Goal: Transaction & Acquisition: Book appointment/travel/reservation

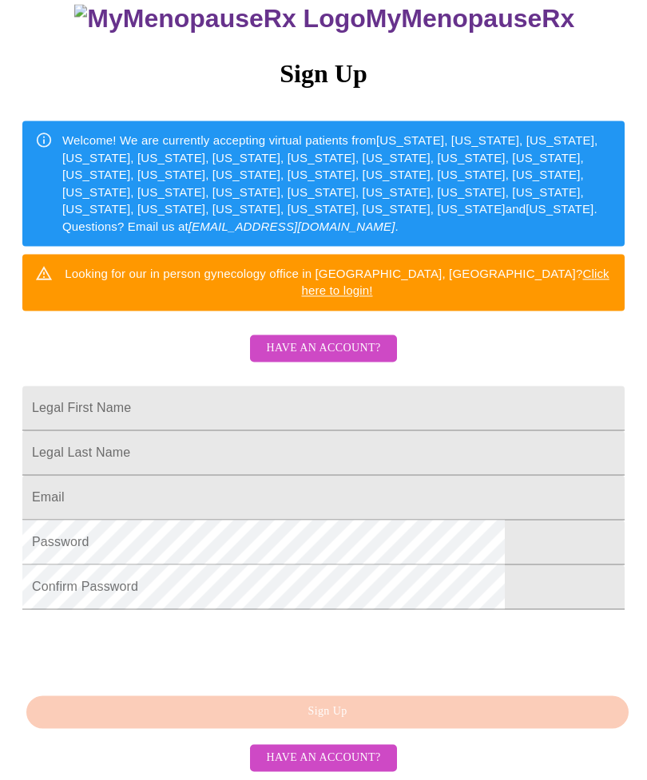
scroll to position [191, 0]
click at [540, 393] on input "Legal First Name" at bounding box center [323, 408] width 602 height 45
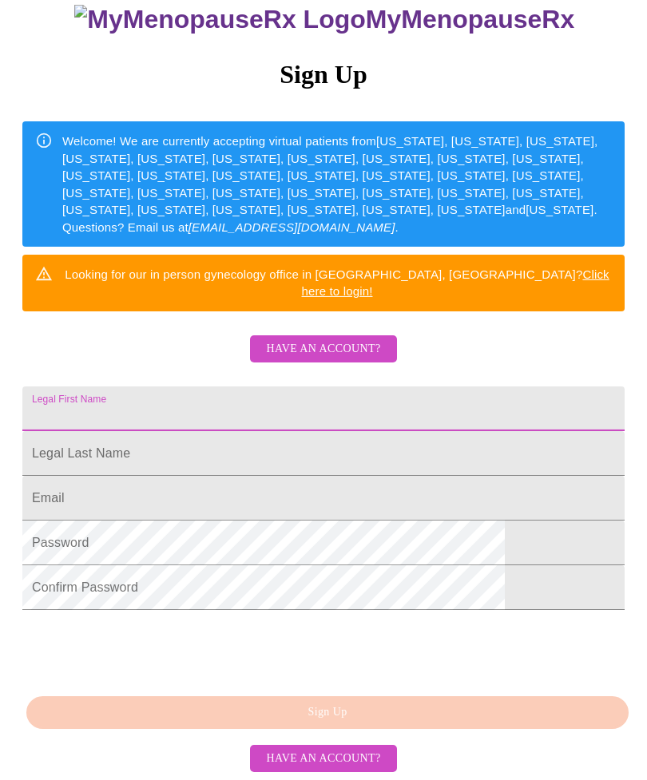
click at [604, 344] on div "MyMenopauseRx Sign Up Welcome! We are currently accepting virtual patients from…" at bounding box center [323, 292] width 634 height 936
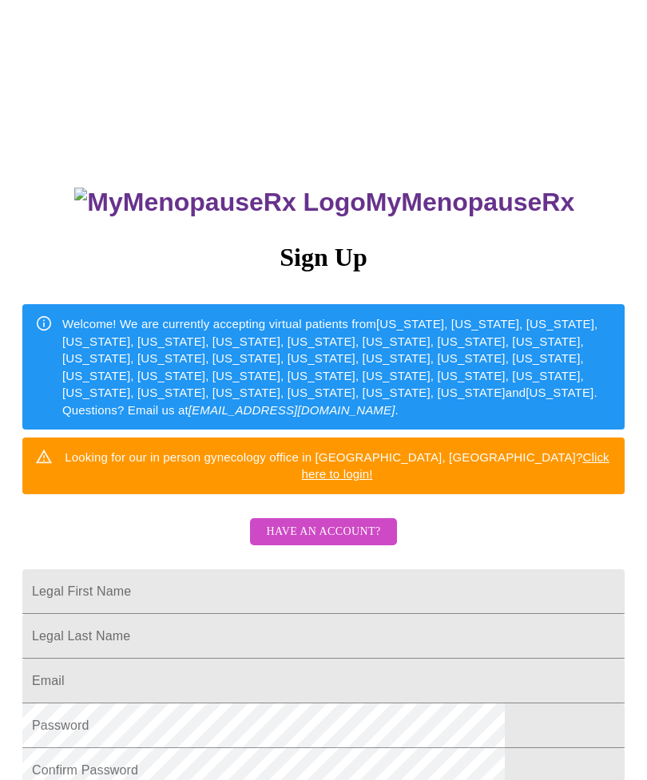
click at [396, 581] on input "Legal First Name" at bounding box center [323, 591] width 602 height 45
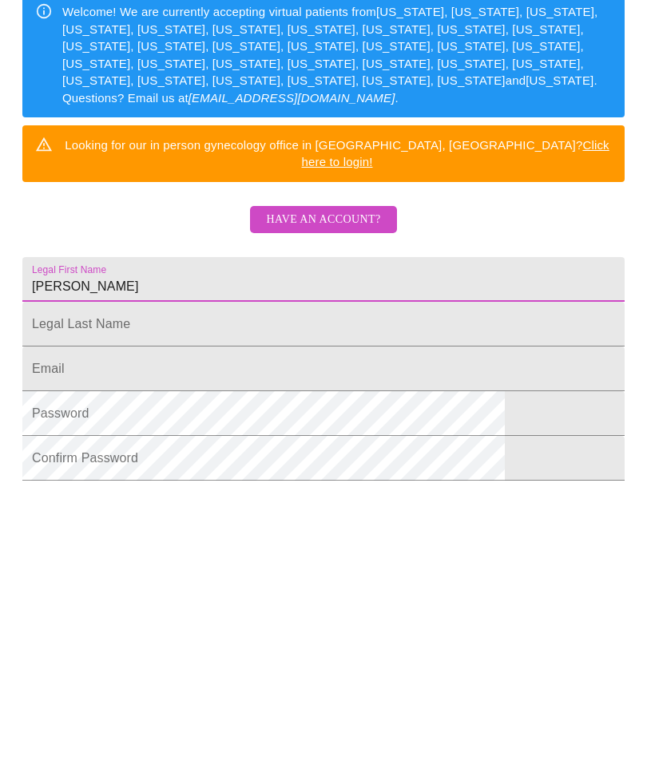
type input "[PERSON_NAME]"
click at [326, 512] on input "Legal First Name" at bounding box center [323, 534] width 602 height 45
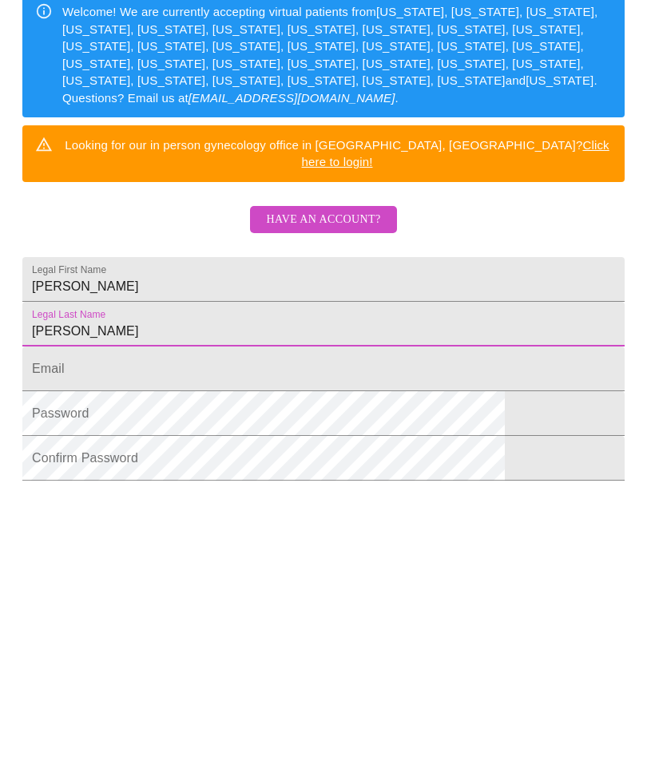
type input "Beacham"
click at [301, 602] on input "Legal First Name" at bounding box center [323, 624] width 602 height 45
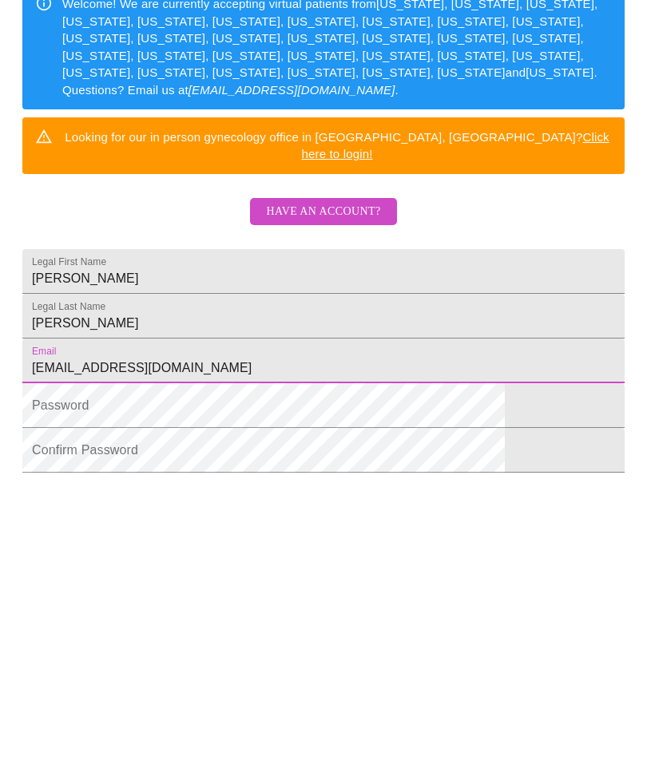
scroll to position [244, 0]
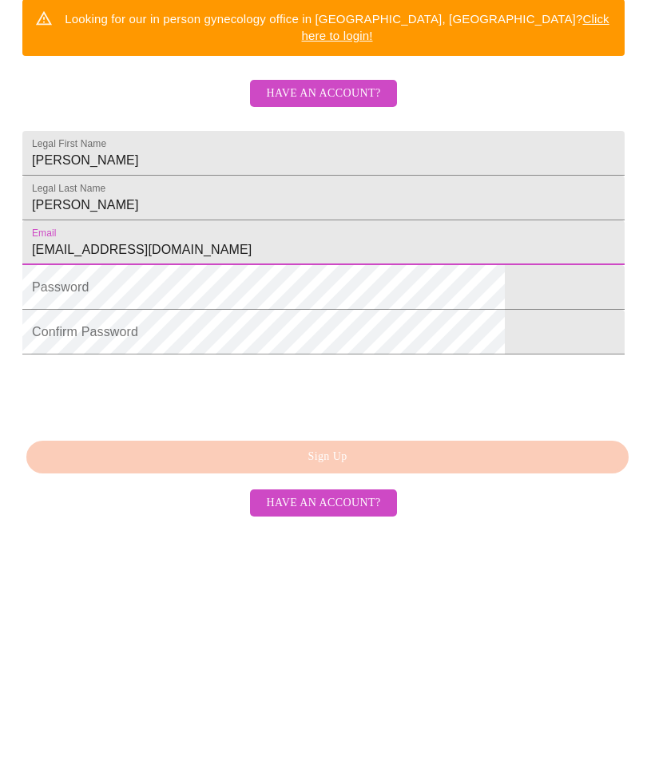
type input "Lrr277@gmail.com"
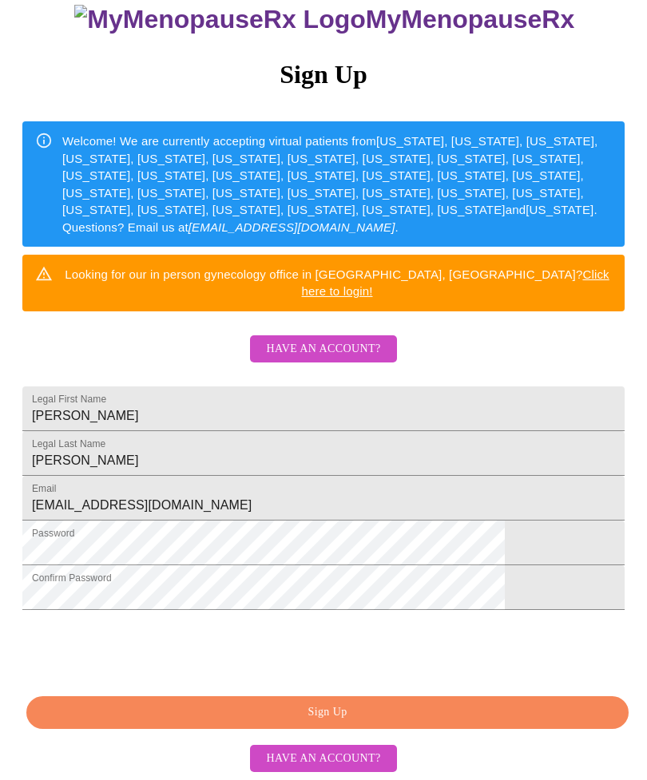
click at [493, 712] on span "Sign Up" at bounding box center [327, 712] width 565 height 20
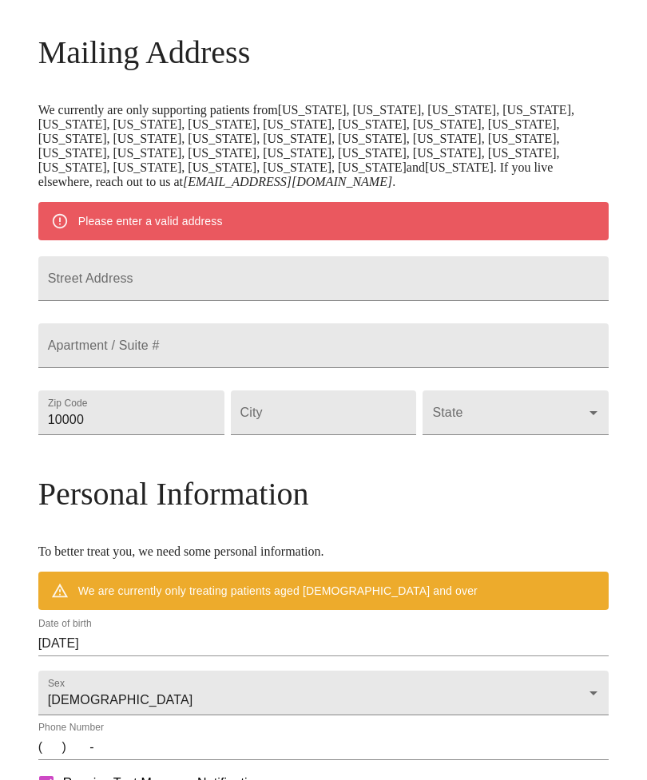
scroll to position [182, 0]
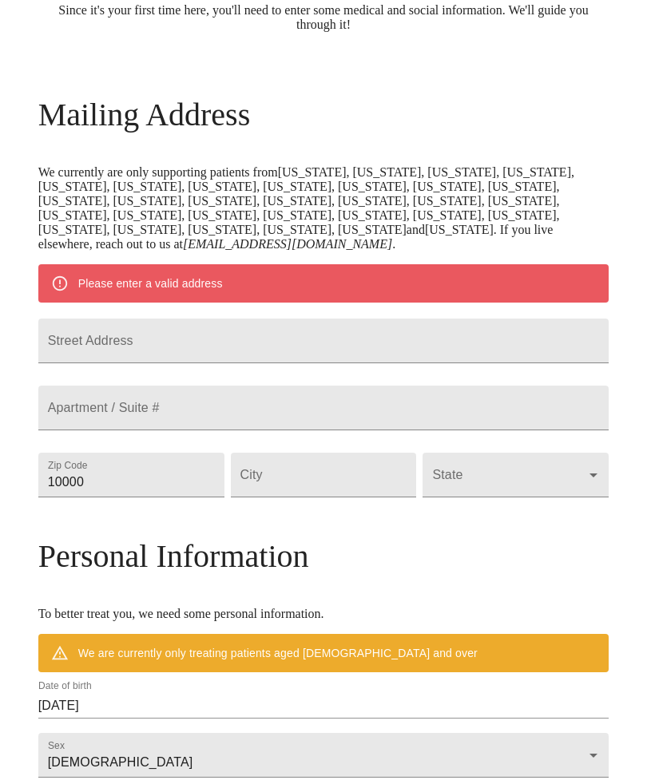
click at [335, 358] on input "Street Address" at bounding box center [323, 340] width 571 height 45
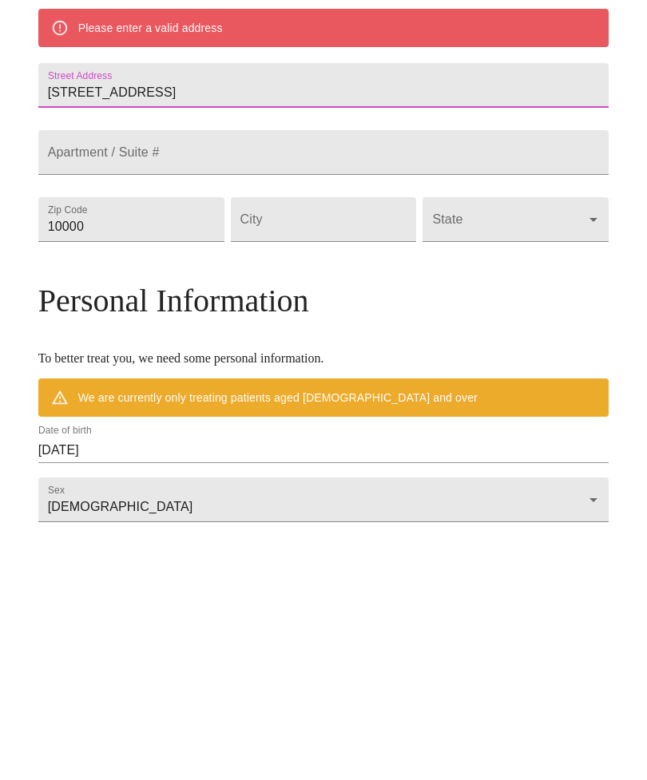
scroll to position [263, 0]
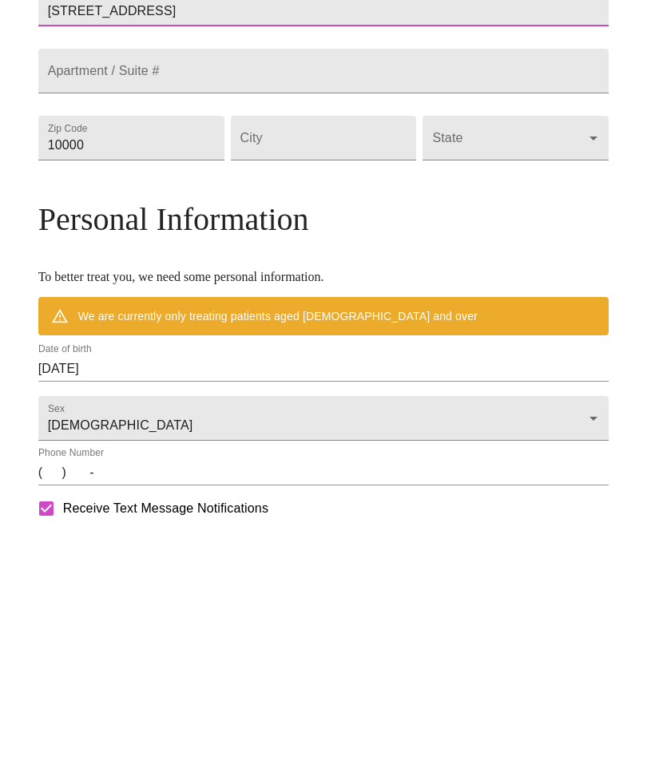
type input "12923 S May St"
click at [190, 371] on input "10000" at bounding box center [131, 393] width 186 height 45
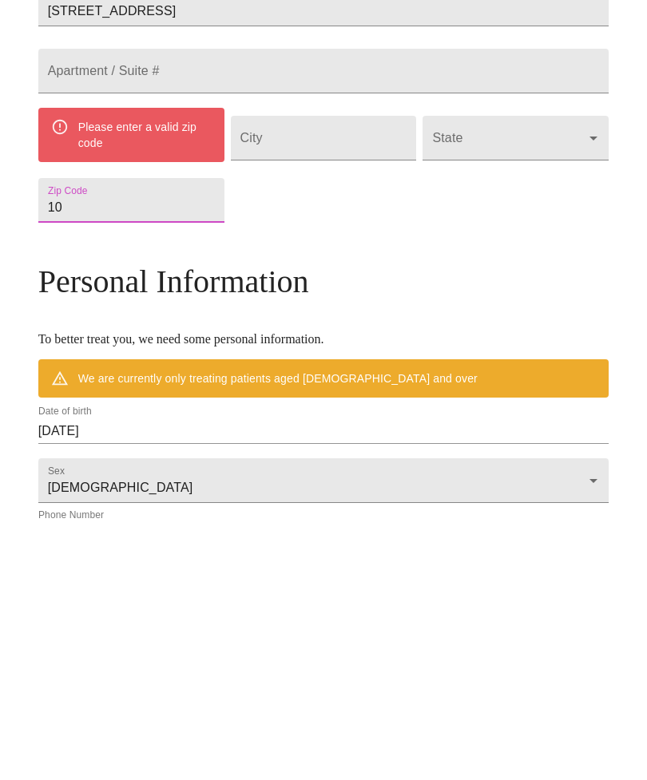
type input "1"
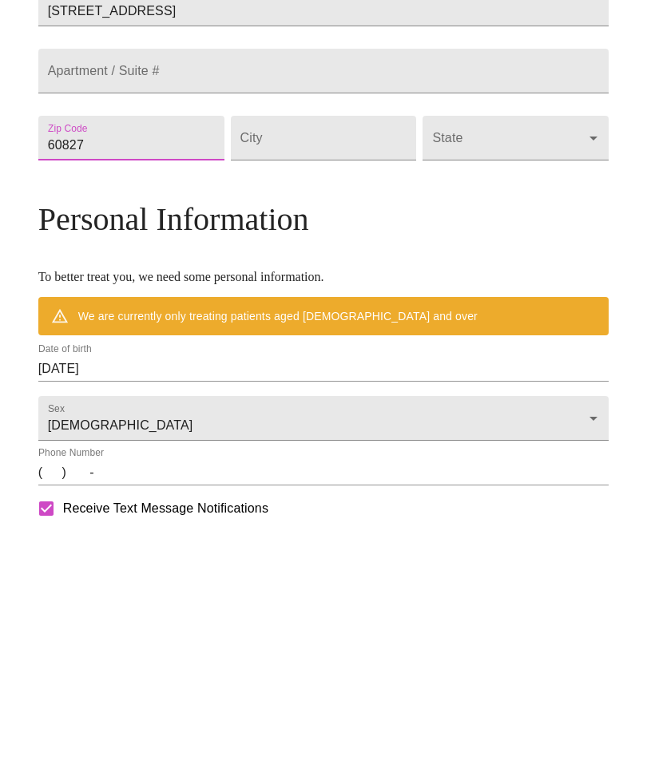
type input "60827"
click at [346, 371] on input "Street Address" at bounding box center [324, 393] width 186 height 45
type input "Calumet Park"
click at [512, 199] on body "MyMenopauseRx Welcome to MyMenopauseRx Since it's your first time here, you'll …" at bounding box center [323, 394] width 634 height 1302
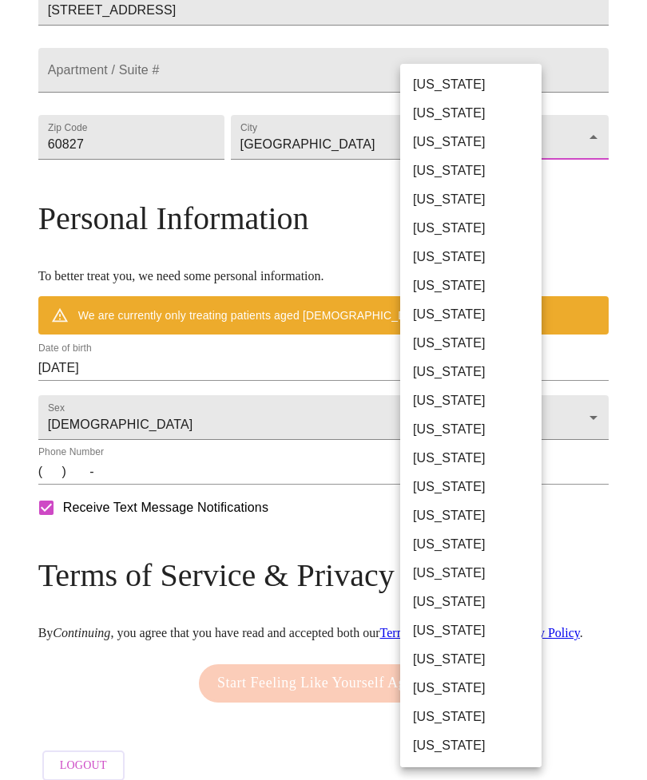
click at [444, 429] on li "Illinois" at bounding box center [470, 429] width 141 height 29
type input "Illinois"
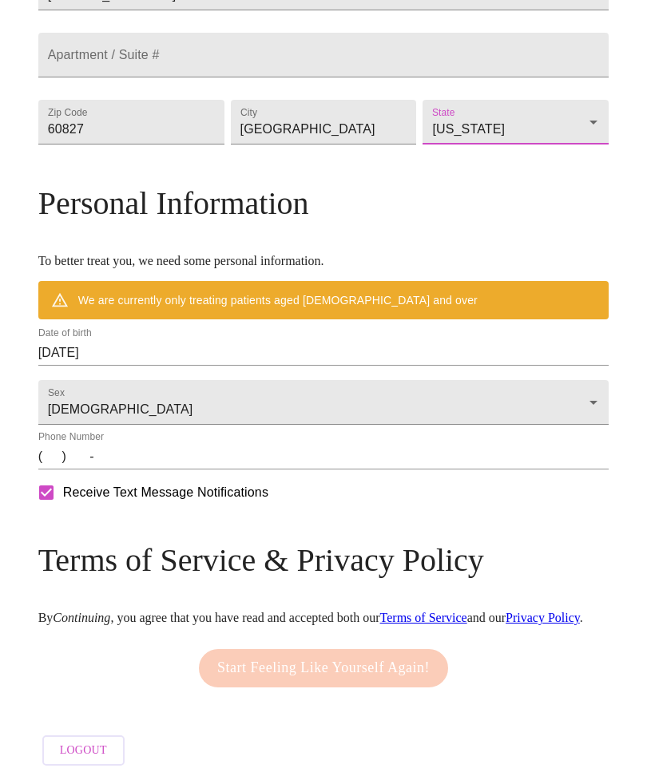
click at [285, 366] on input "08/13/2025" at bounding box center [323, 353] width 571 height 26
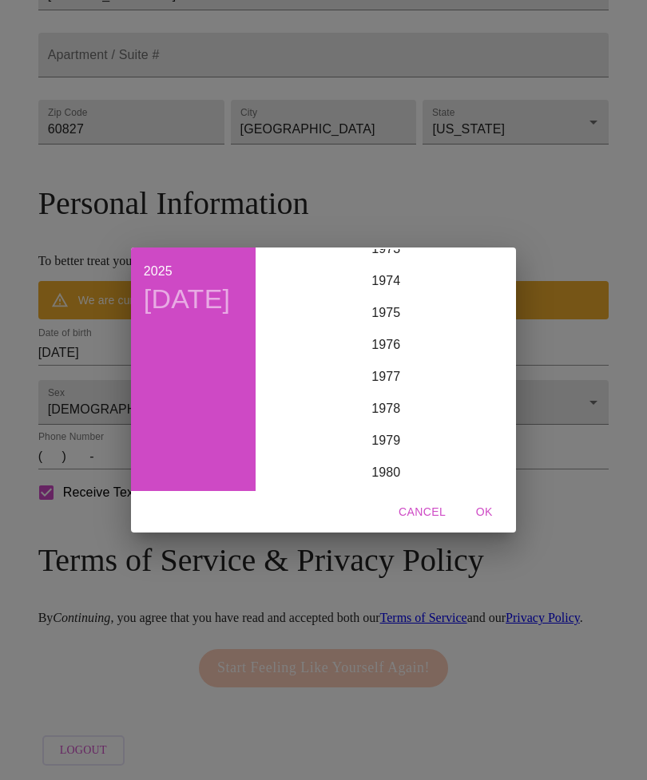
scroll to position [2374, 0]
click at [396, 396] on div "1977" at bounding box center [385, 382] width 247 height 32
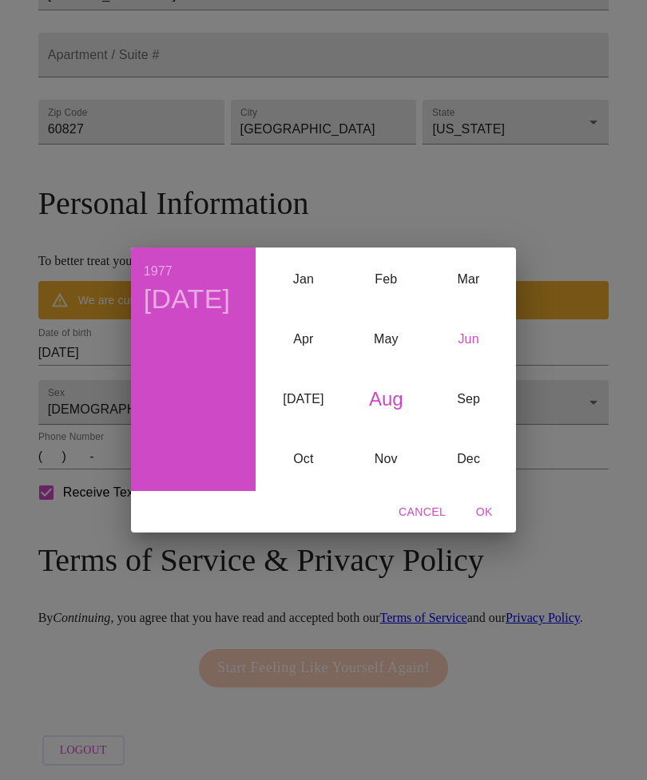
click at [465, 361] on div "Jun" at bounding box center [468, 339] width 82 height 60
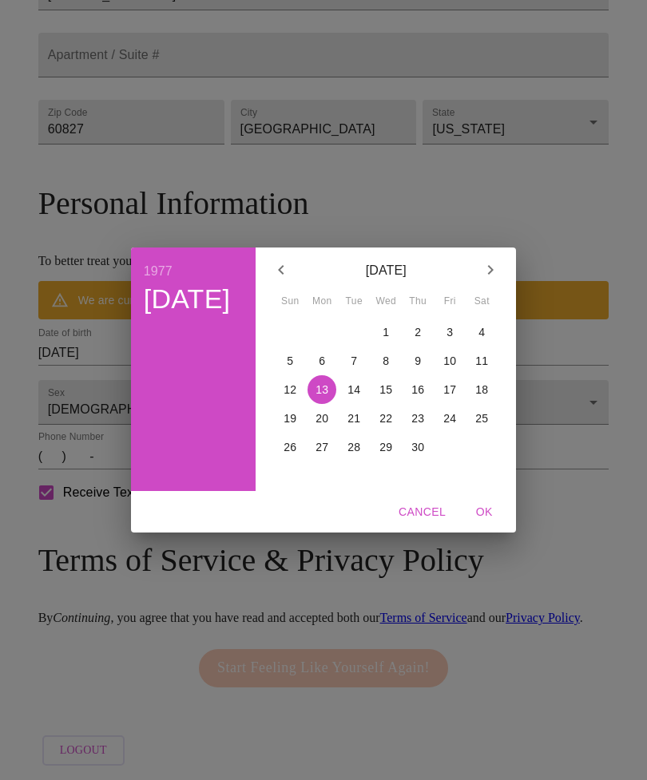
click at [389, 426] on p "22" at bounding box center [385, 418] width 13 height 16
click at [481, 522] on span "OK" at bounding box center [484, 512] width 38 height 20
type input "06/22/1977"
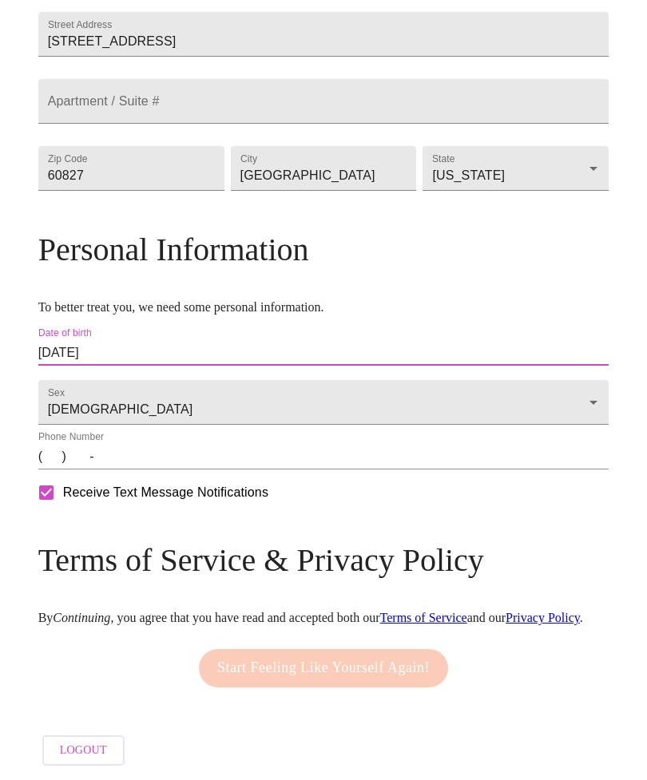
click at [135, 447] on input "(   )    -" at bounding box center [323, 457] width 571 height 26
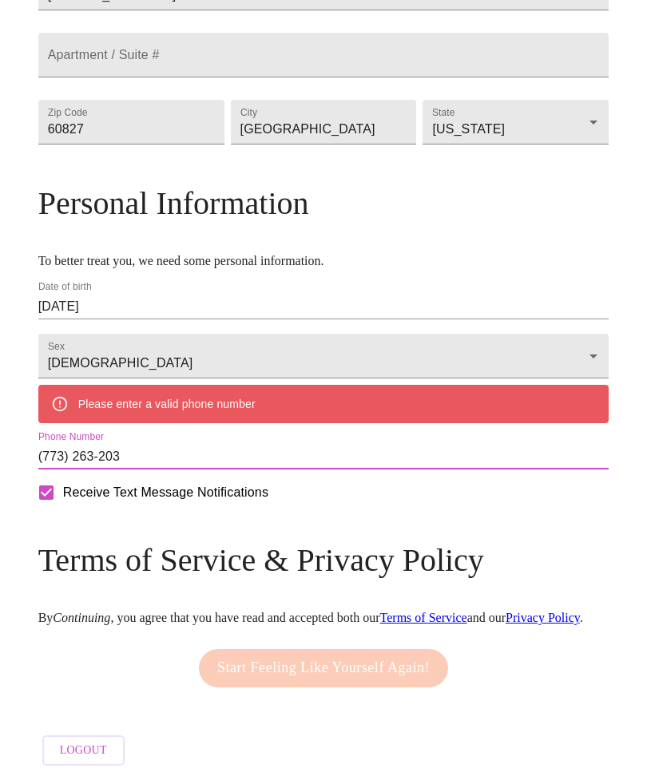
type input "(773) 263-2035"
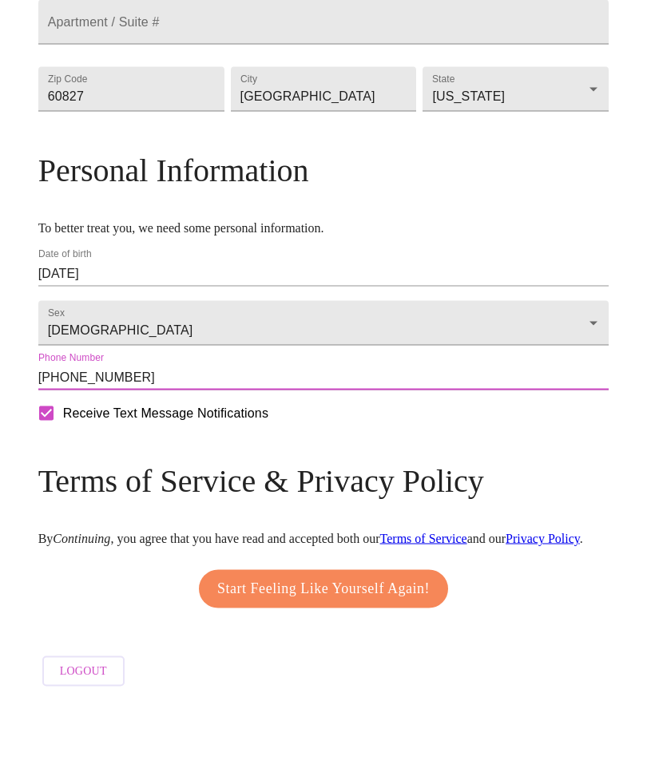
scroll to position [564, 0]
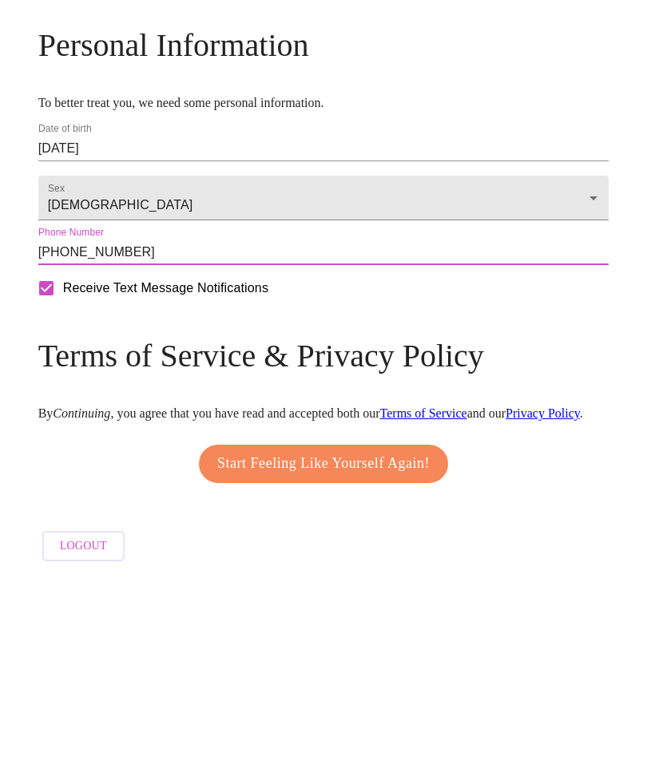
click at [418, 655] on span "Start Feeling Like Yourself Again!" at bounding box center [323, 668] width 212 height 26
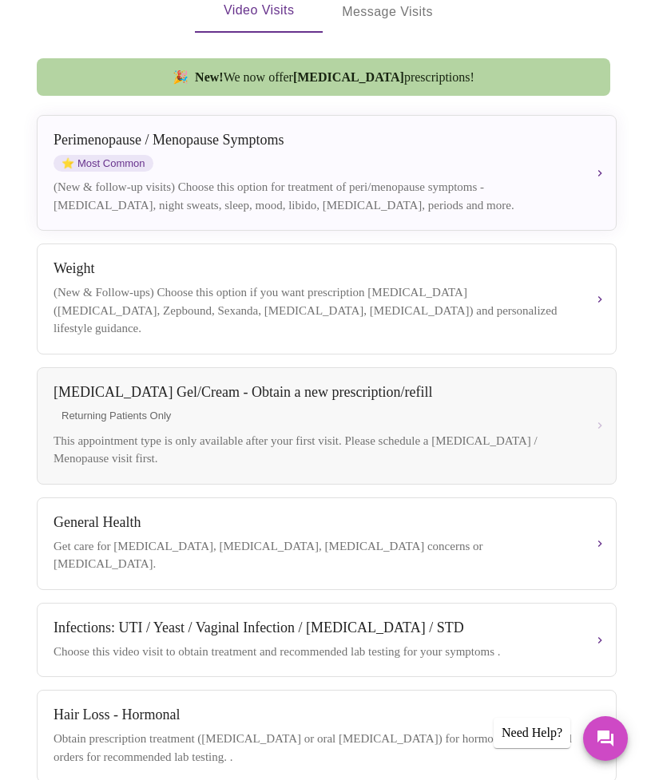
scroll to position [300, 0]
click at [349, 182] on div "Perimenopause / Menopause Symptoms ⭐ Most Common (New & follow-up visits) Choos…" at bounding box center [326, 174] width 546 height 82
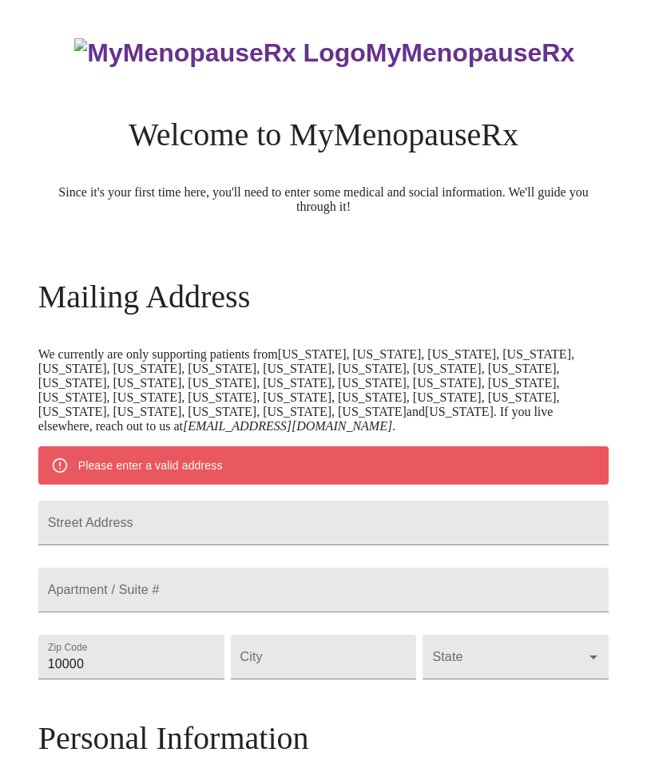
scroll to position [558, 0]
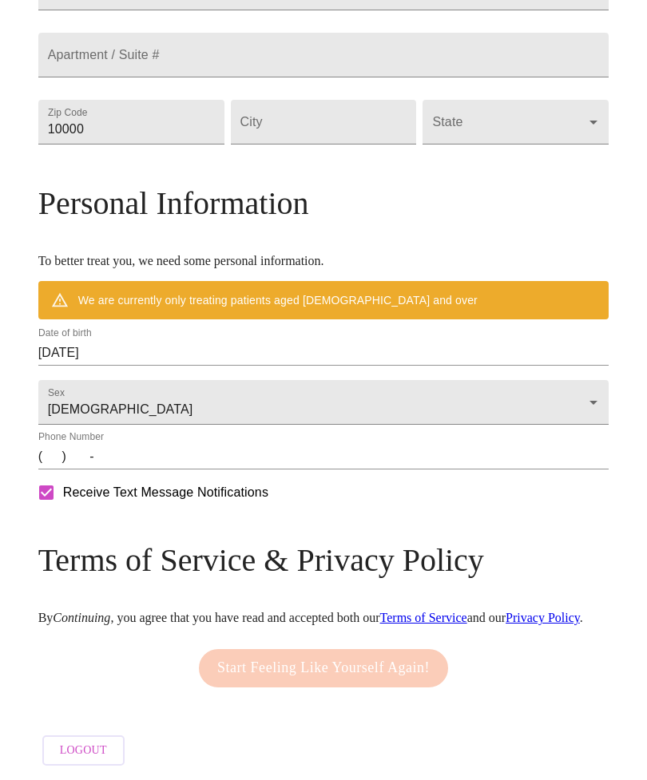
click at [125, 469] on input "(   )    -" at bounding box center [323, 457] width 571 height 26
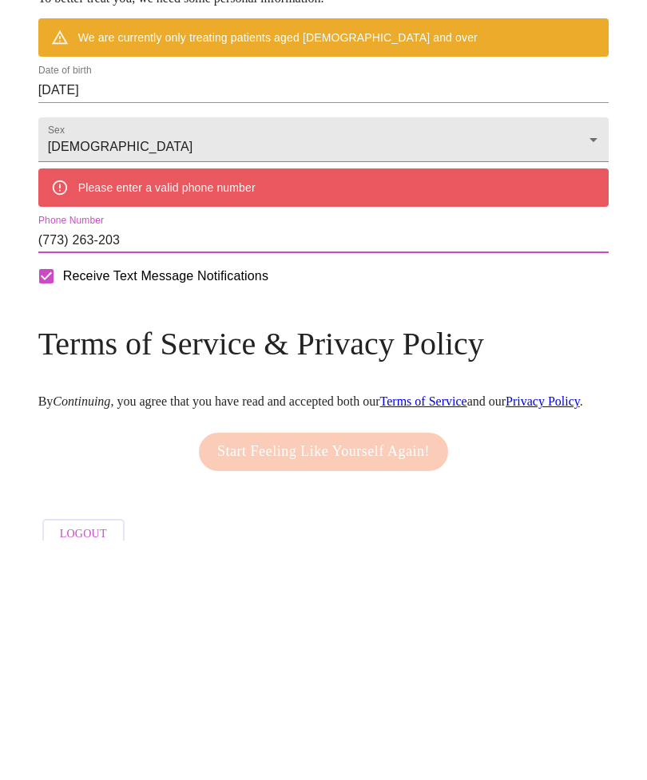
type input "(773) 263-2035"
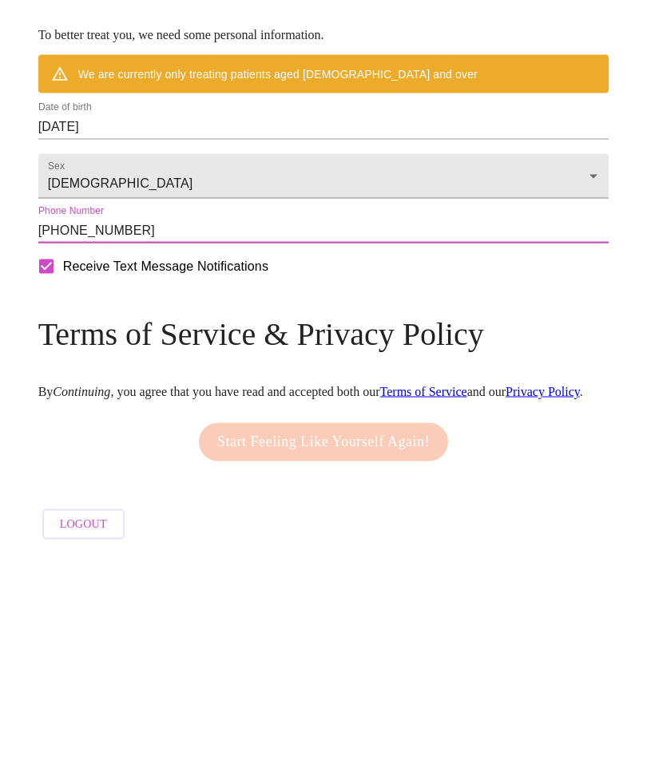
scroll to position [656, 0]
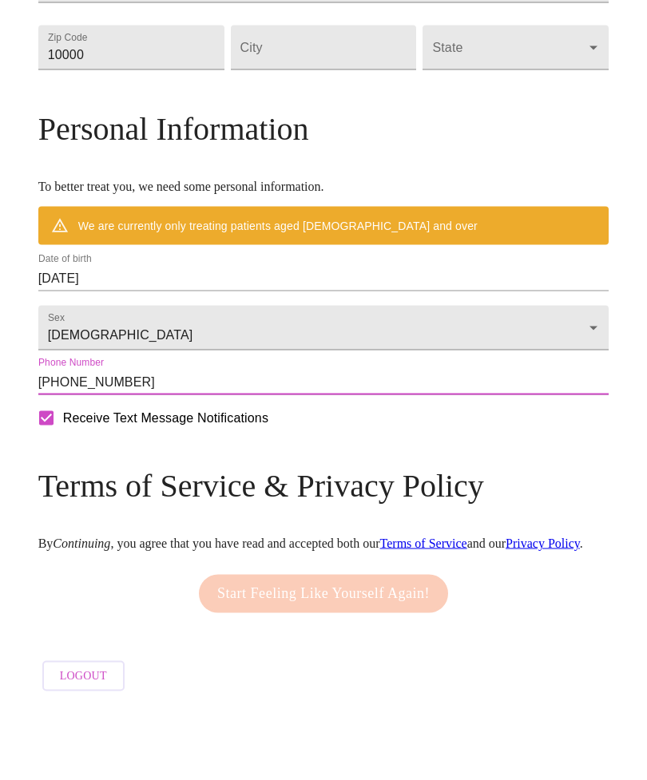
click at [157, 340] on input "08/13/2025" at bounding box center [323, 353] width 571 height 26
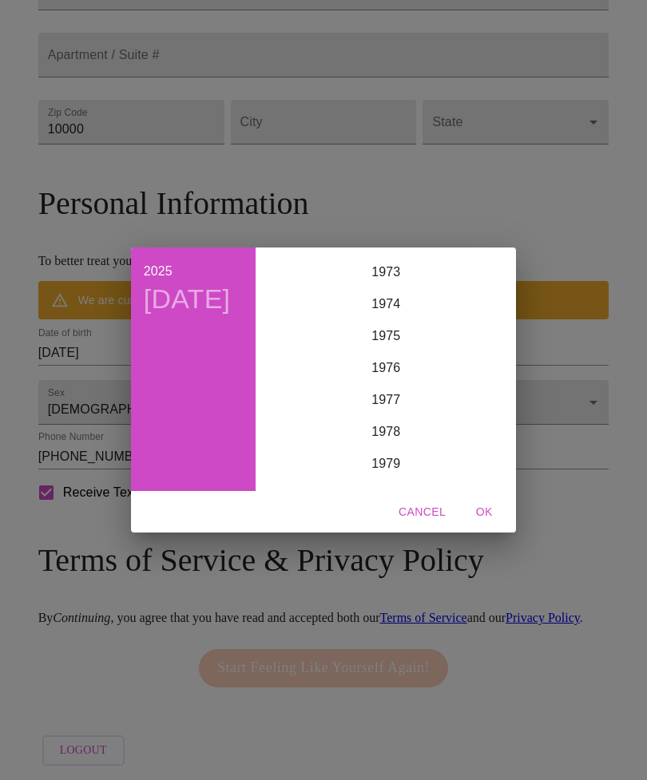
scroll to position [2336, 0]
click at [395, 417] on div "1977" at bounding box center [385, 420] width 247 height 32
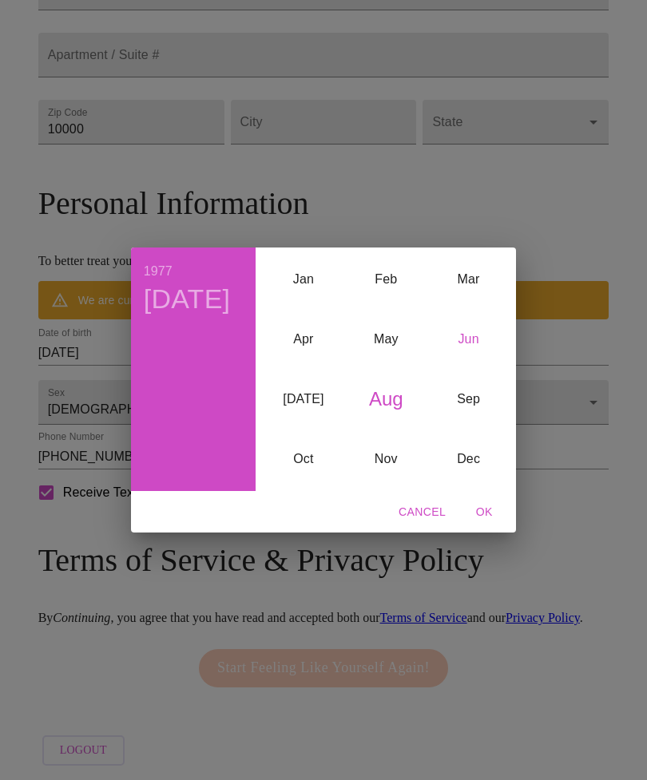
click at [470, 342] on div "Jun" at bounding box center [468, 339] width 82 height 60
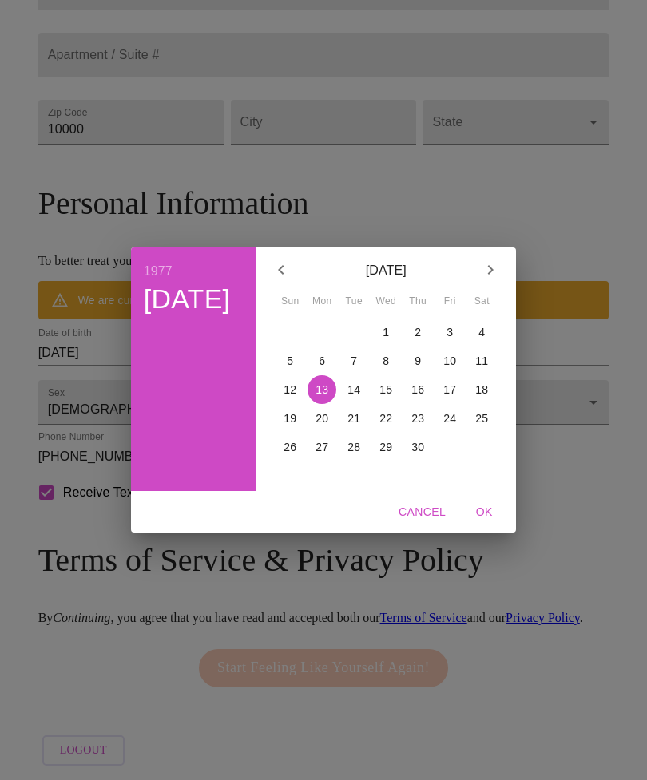
click at [386, 409] on button "22" at bounding box center [385, 418] width 29 height 29
click at [489, 512] on span "OK" at bounding box center [484, 512] width 38 height 20
type input "06/22/1977"
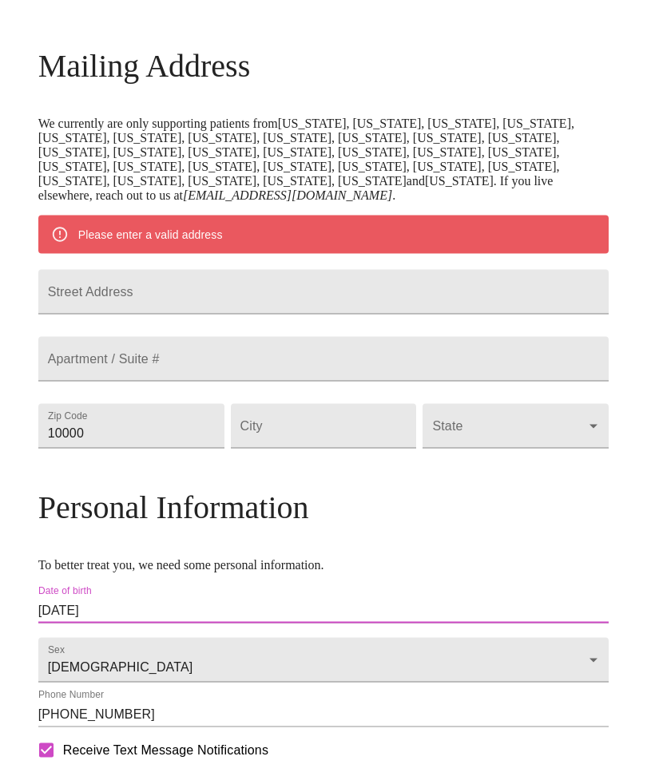
scroll to position [214, 0]
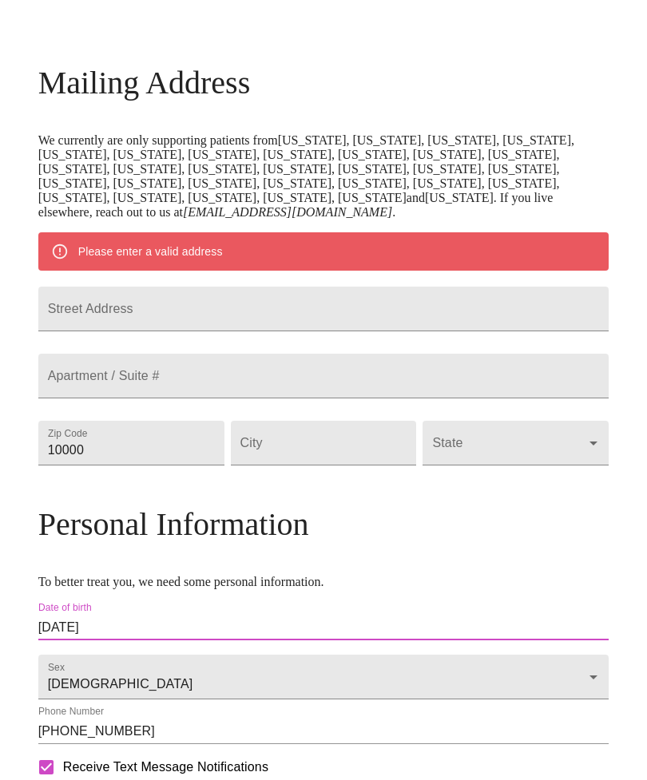
click at [184, 331] on input "Street Address" at bounding box center [323, 309] width 571 height 45
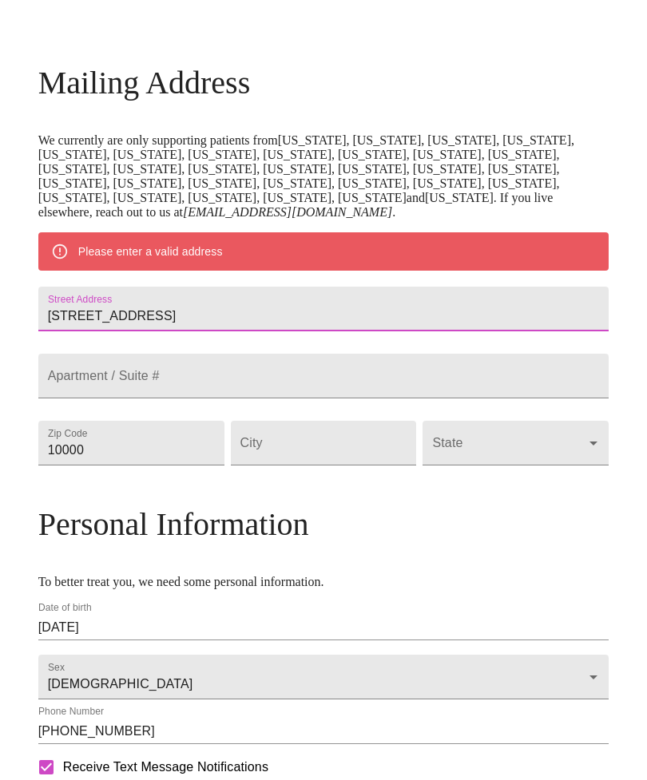
type input "12923 S May St"
click at [195, 465] on input "10000" at bounding box center [131, 443] width 186 height 45
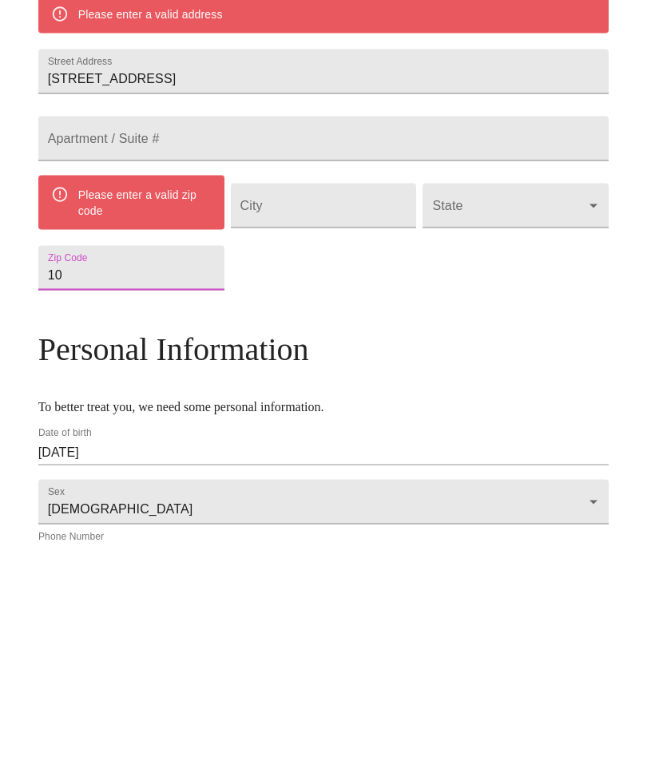
type input "1"
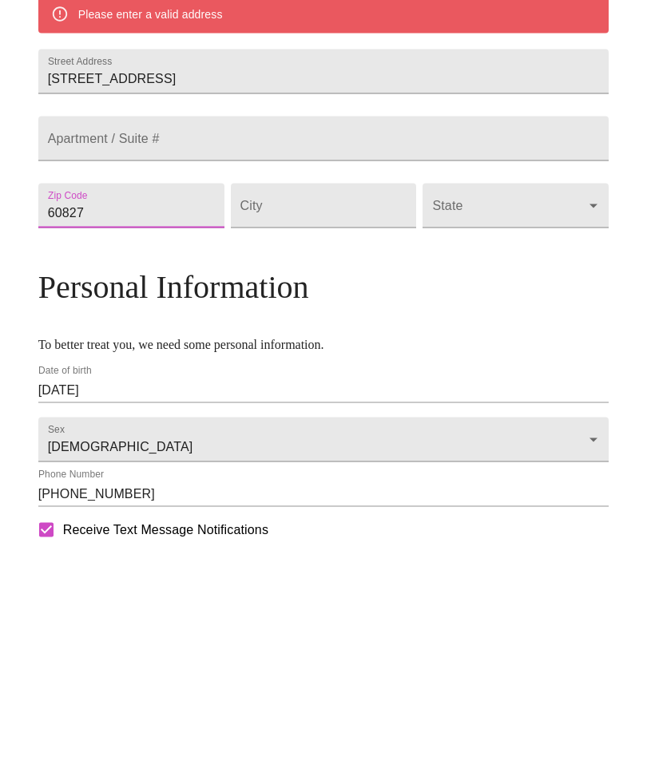
type input "60827"
click at [330, 421] on input "Street Address" at bounding box center [324, 443] width 186 height 45
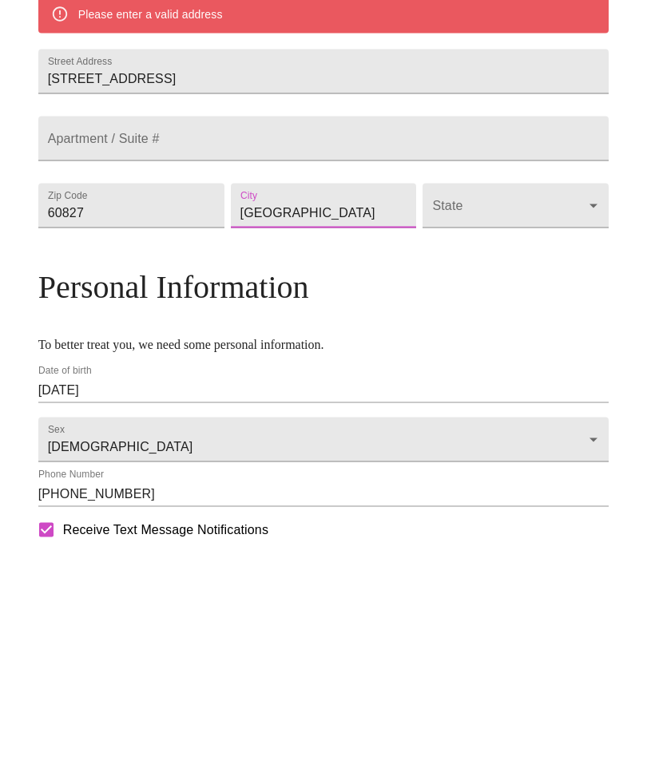
type input "Calumet Park"
click at [529, 279] on body "MyMenopauseRx Welcome to MyMenopauseRx Since it's your first time here, you'll …" at bounding box center [323, 420] width 634 height 1256
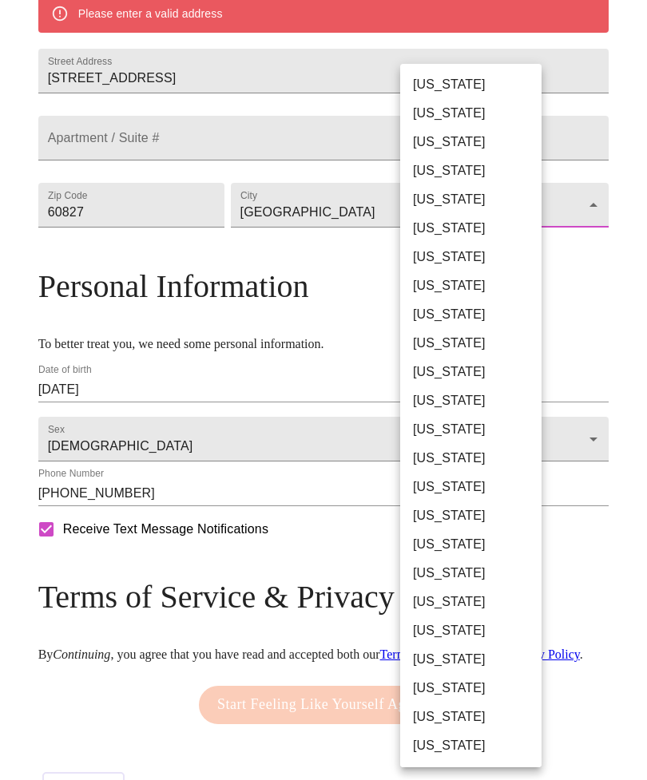
click at [453, 428] on li "Illinois" at bounding box center [470, 429] width 141 height 29
type input "Illinois"
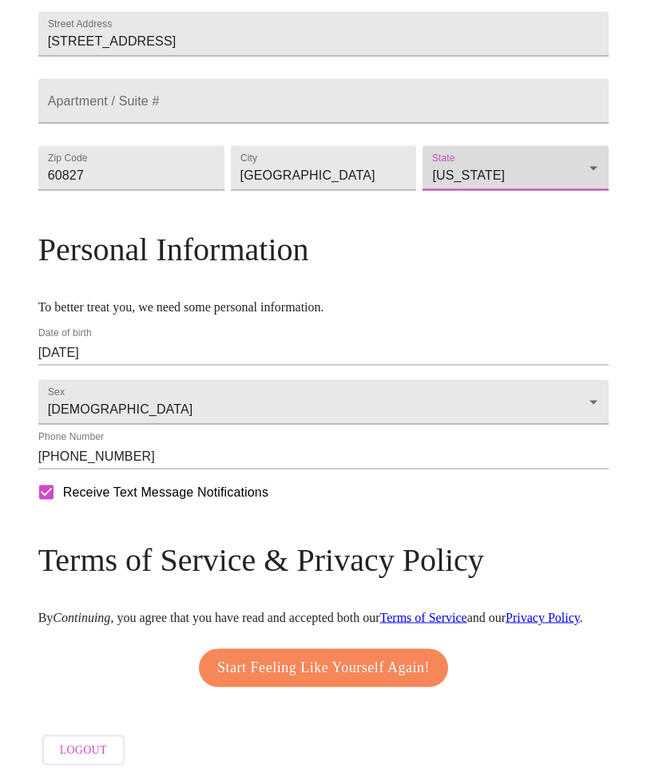
scroll to position [499, 0]
click at [429, 681] on span "Start Feeling Like Yourself Again!" at bounding box center [323, 668] width 212 height 26
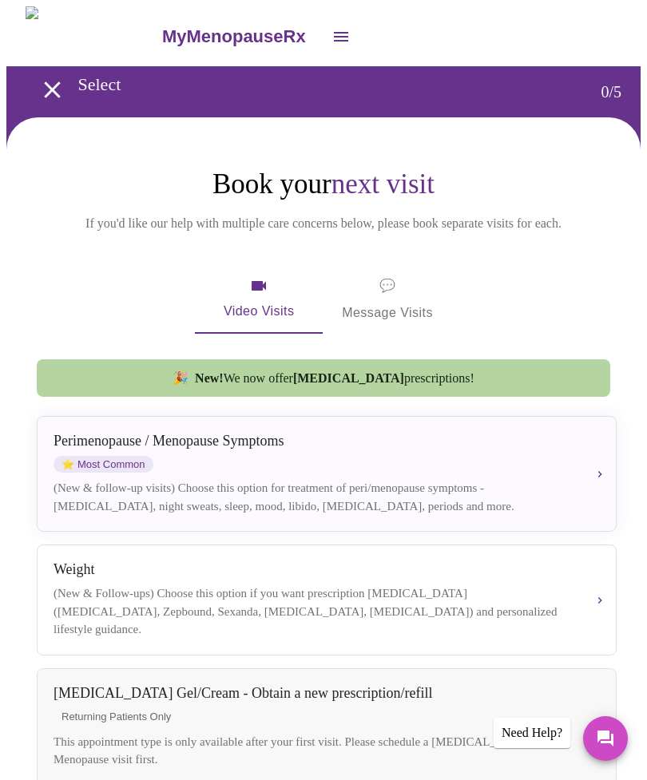
click at [396, 289] on span "💬 Message Visits" at bounding box center [387, 299] width 91 height 49
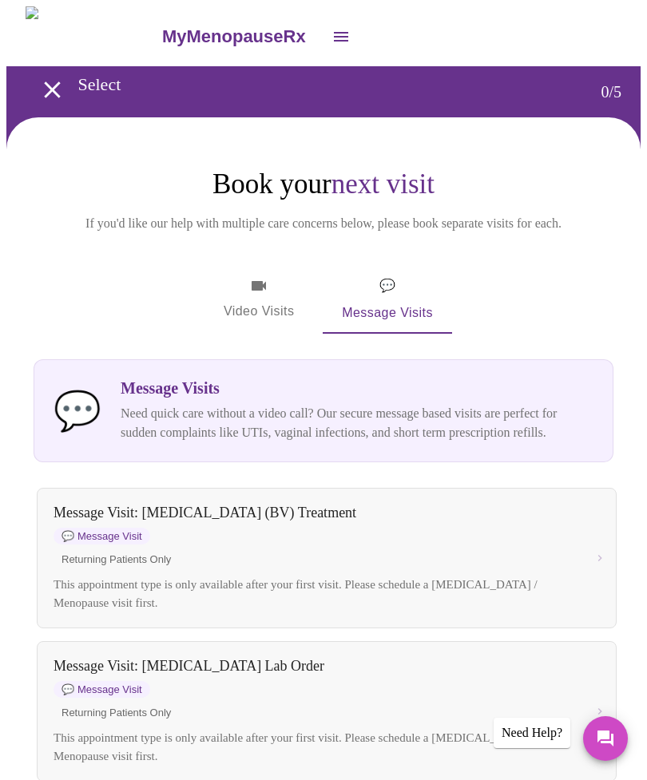
click at [267, 301] on span "Video Visits" at bounding box center [258, 299] width 89 height 46
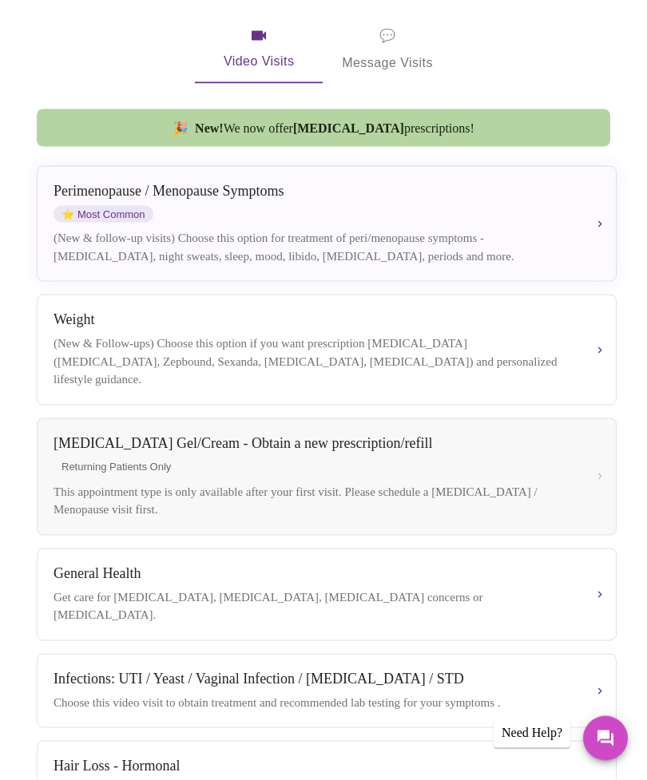
scroll to position [275, 0]
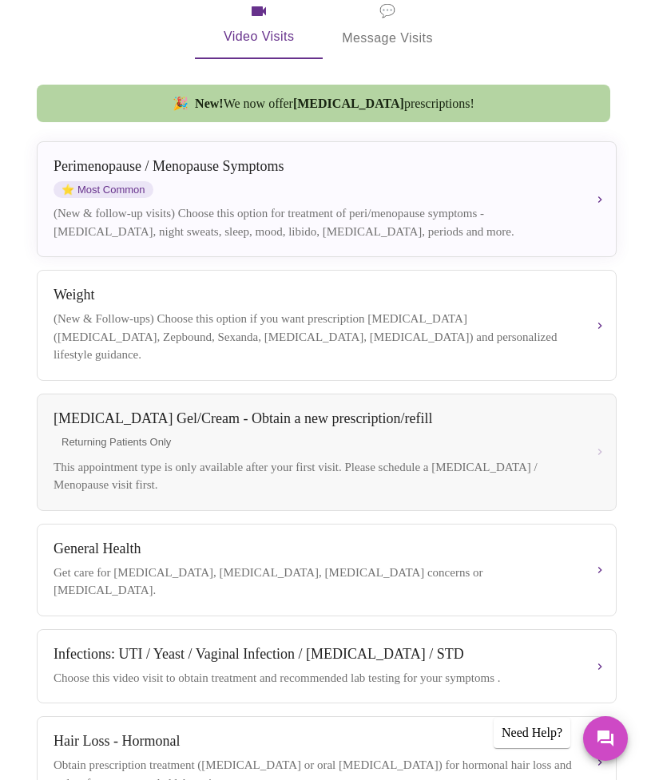
click at [392, 187] on div "Perimenopause / Menopause Symptoms ⭐ Most Common" at bounding box center [313, 178] width 520 height 40
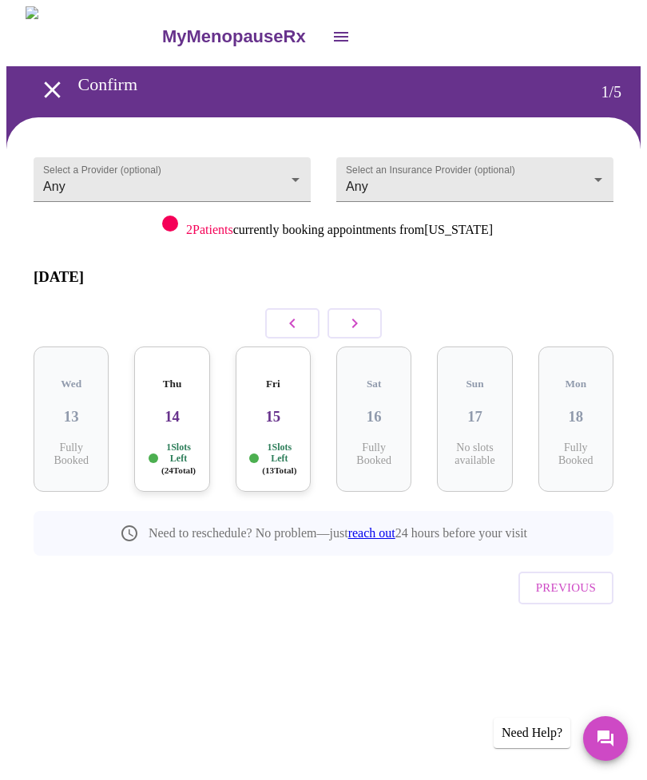
click at [595, 183] on body "MyMenopauseRx Confirm 1 / 5 Select a Provider (optional) Any Any Select an Insu…" at bounding box center [323, 345] width 634 height 678
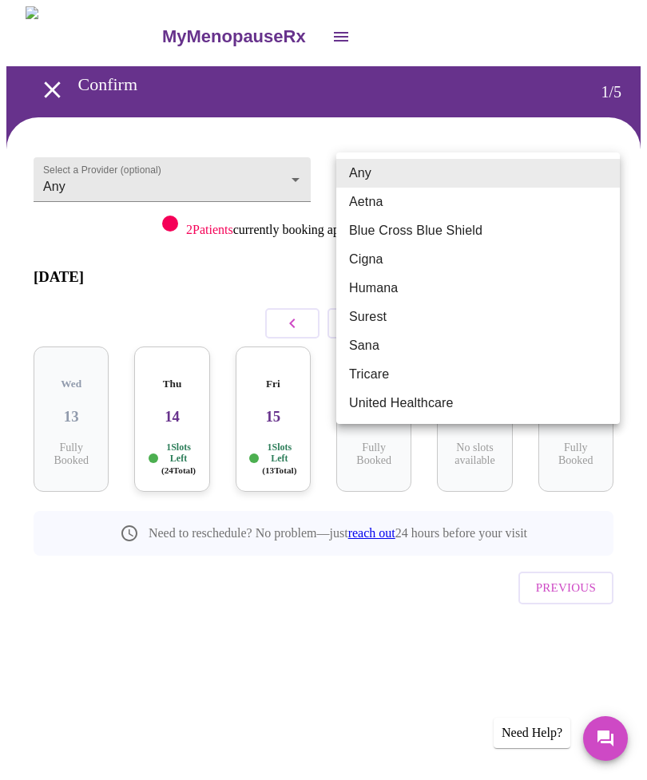
click at [448, 224] on li "Blue Cross Blue Shield" at bounding box center [477, 230] width 283 height 29
type input "Blue Cross Blue Shield"
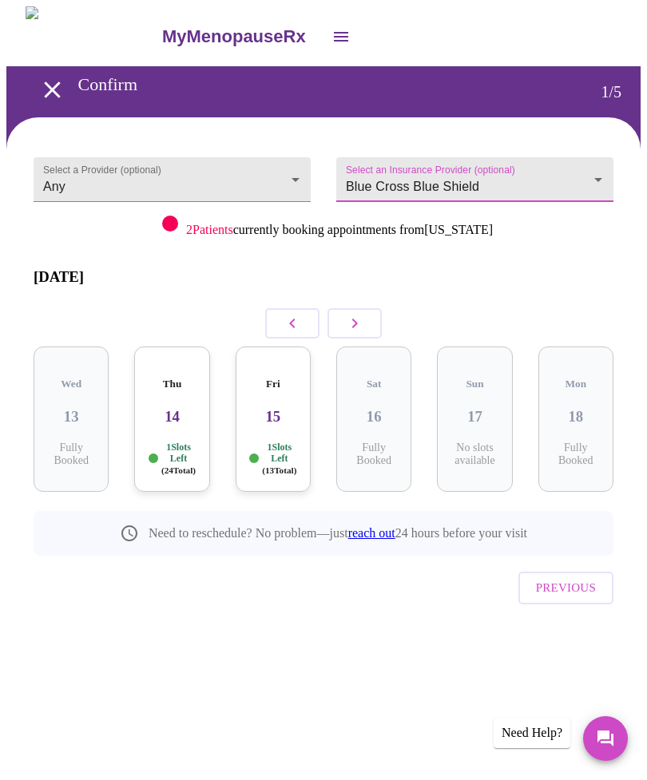
click at [281, 405] on div "Fri 15 1 Slots Left ( 13 Total)" at bounding box center [272, 418] width 75 height 145
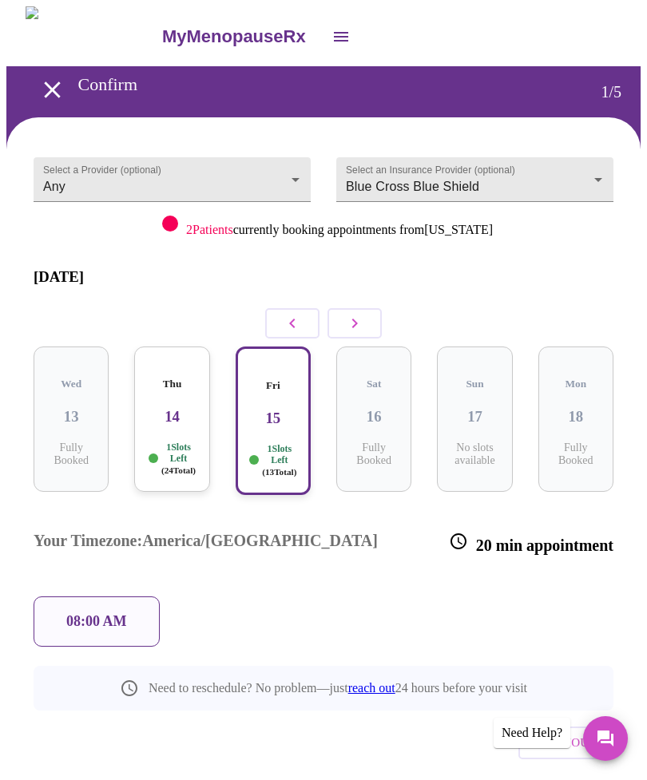
click at [182, 413] on div "Thu 14 1 Slots Left ( 24 Total)" at bounding box center [171, 418] width 75 height 145
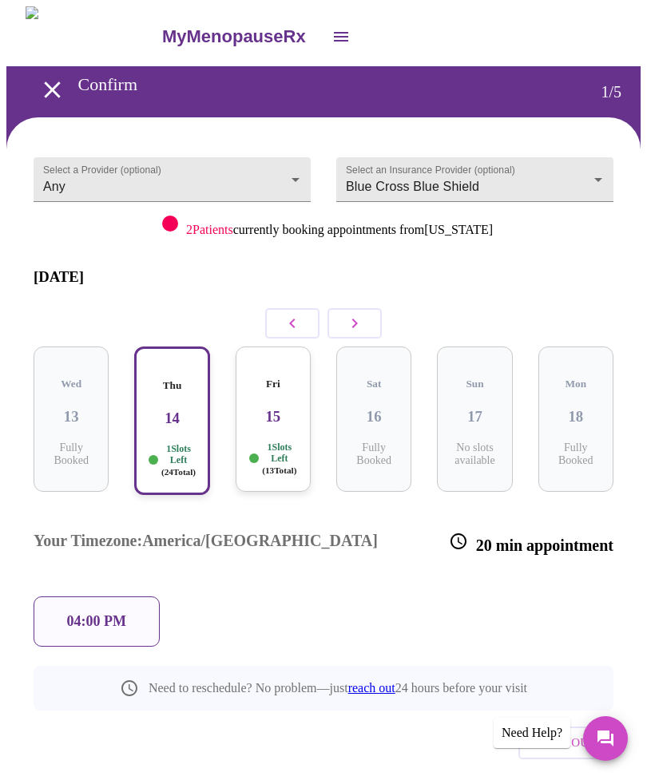
click at [290, 407] on div "Fri 15 1 Slots Left ( 13 Total)" at bounding box center [272, 418] width 75 height 145
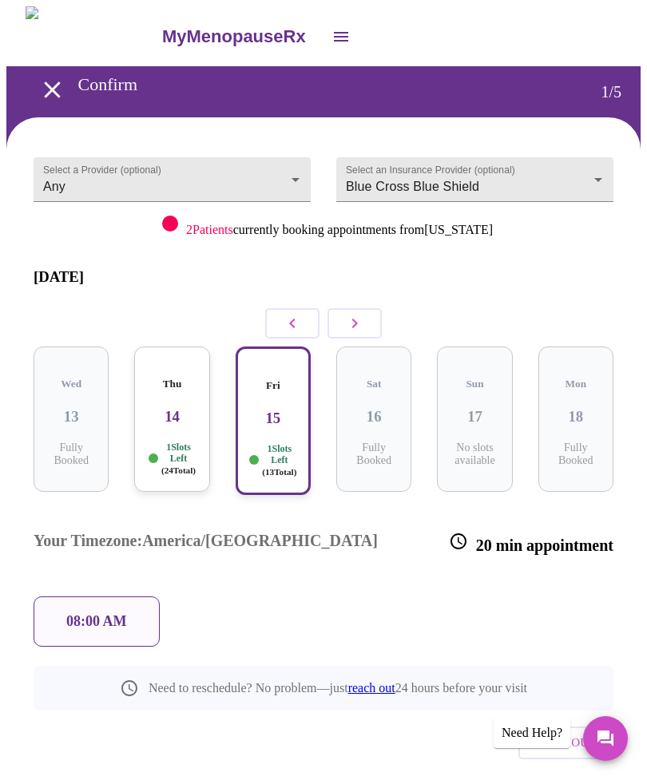
click at [357, 318] on icon "button" at bounding box center [355, 323] width 6 height 10
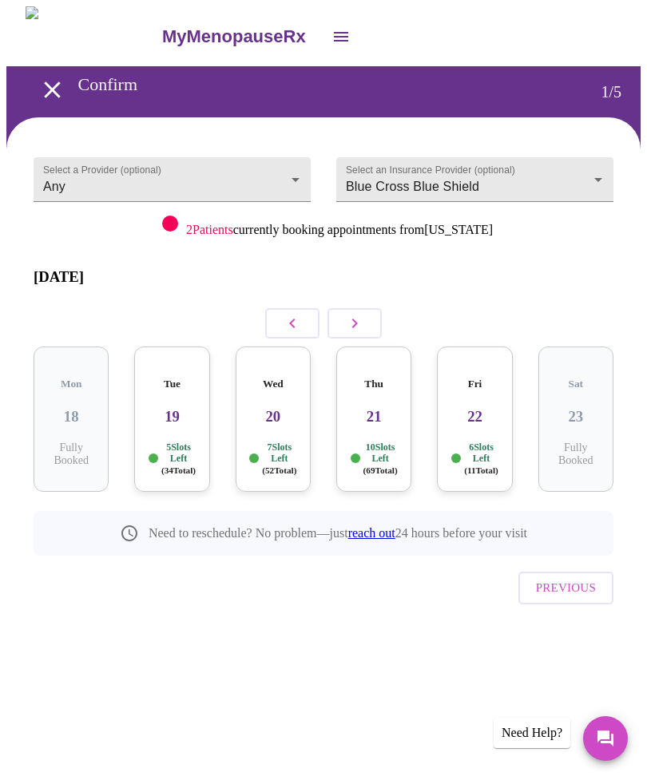
click at [476, 441] on p "6 Slots Left ( 11 Total)" at bounding box center [481, 458] width 34 height 34
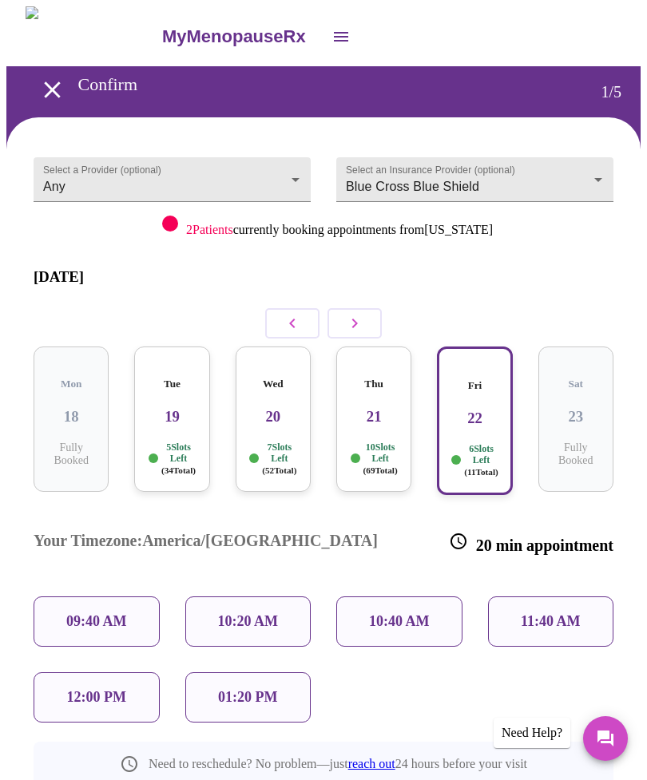
click at [289, 314] on icon "button" at bounding box center [292, 323] width 19 height 19
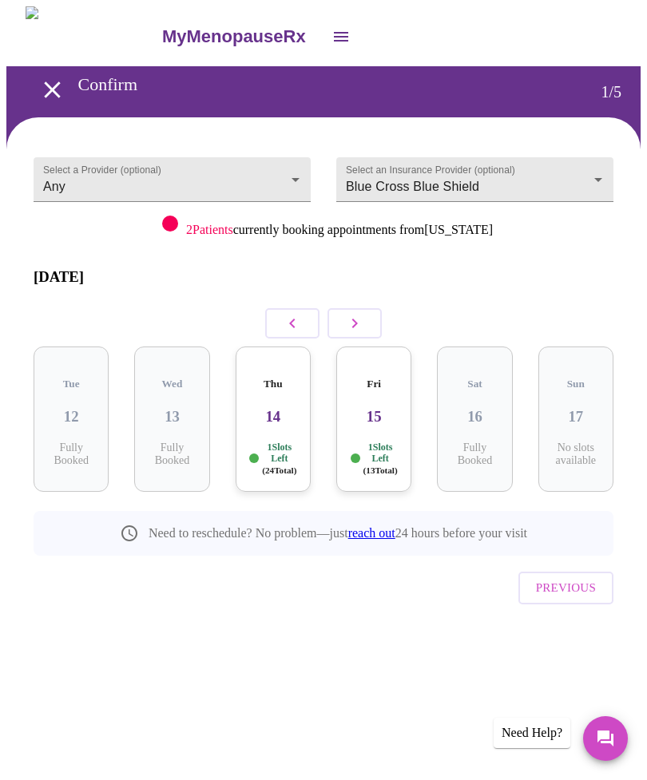
click at [391, 407] on div "Fri 15 1 Slots Left ( 13 Total)" at bounding box center [373, 418] width 75 height 145
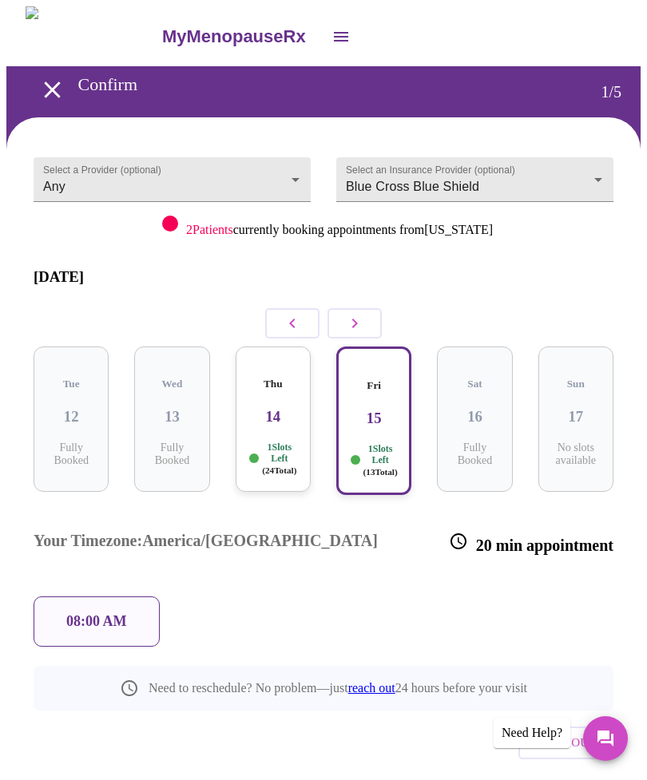
click at [117, 613] on p "08:00 AM" at bounding box center [96, 621] width 61 height 17
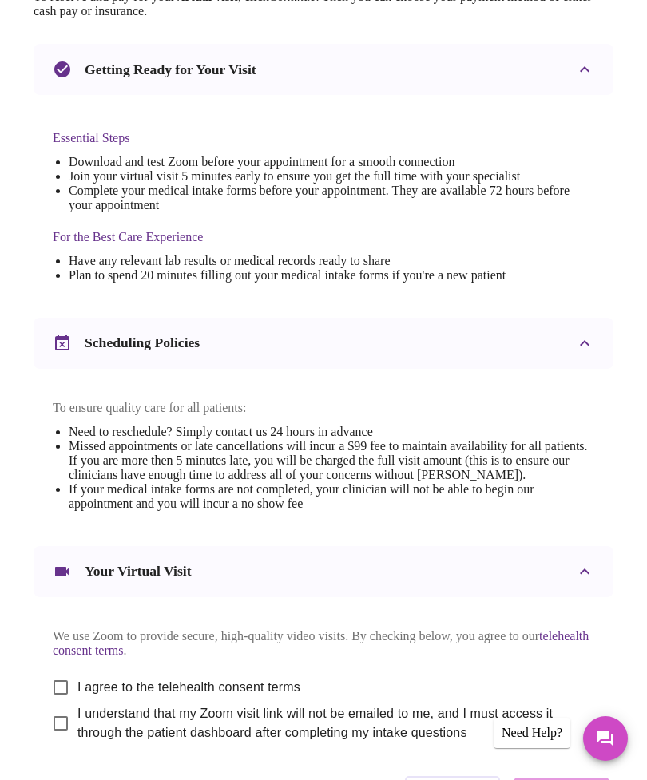
scroll to position [434, 0]
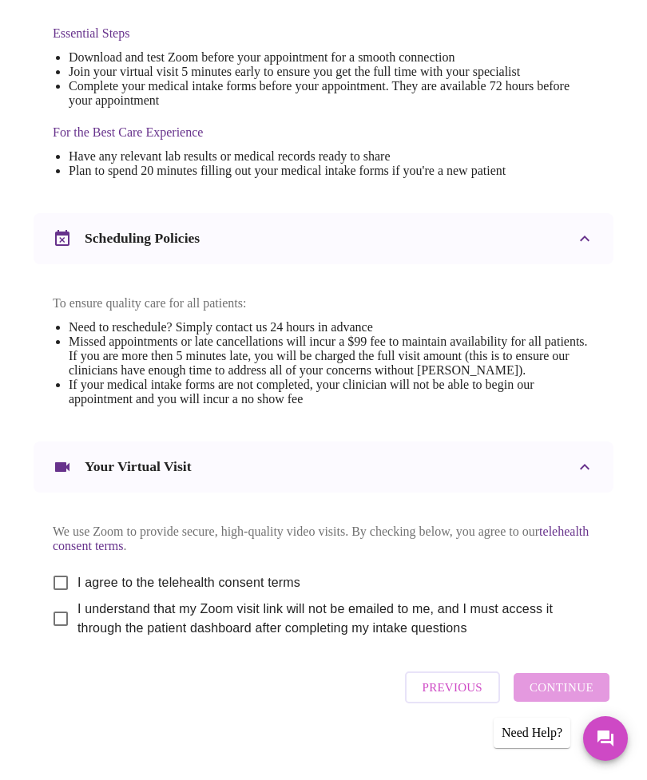
click at [65, 599] on input "I agree to the telehealth consent terms" at bounding box center [61, 583] width 34 height 34
checkbox input "true"
click at [62, 635] on input "I understand that my Zoom visit link will not be emailed to me, and I must acce…" at bounding box center [61, 619] width 34 height 34
checkbox input "true"
click at [581, 698] on span "Continue" at bounding box center [561, 687] width 64 height 21
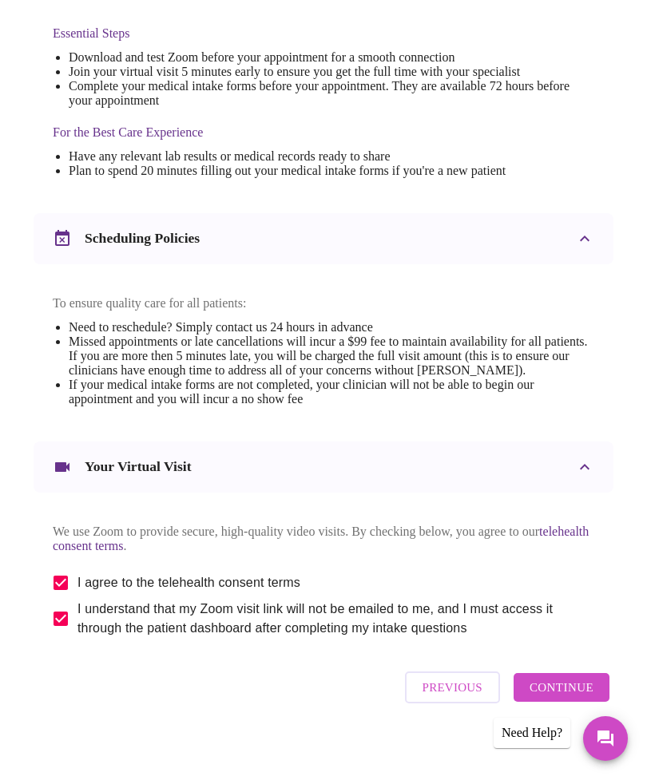
scroll to position [0, 0]
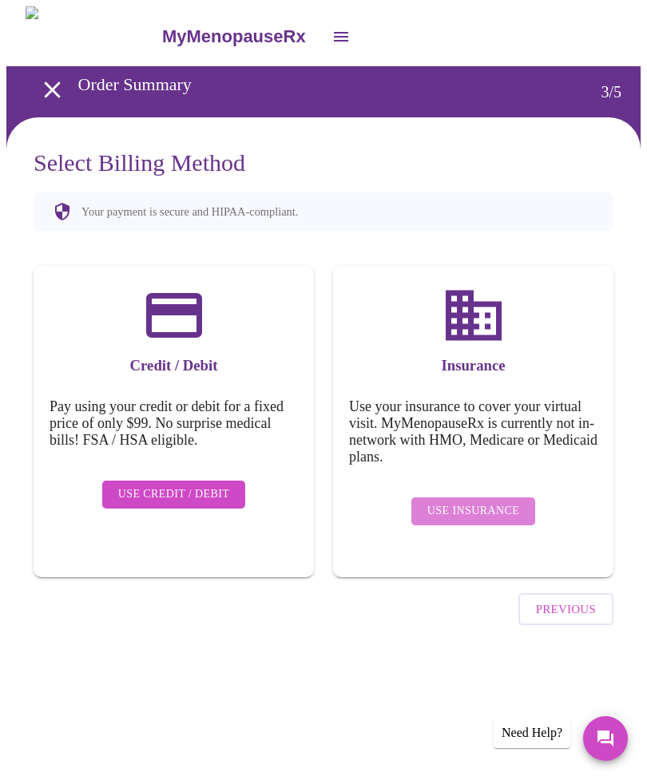
click at [495, 501] on span "Use Insurance" at bounding box center [473, 511] width 92 height 20
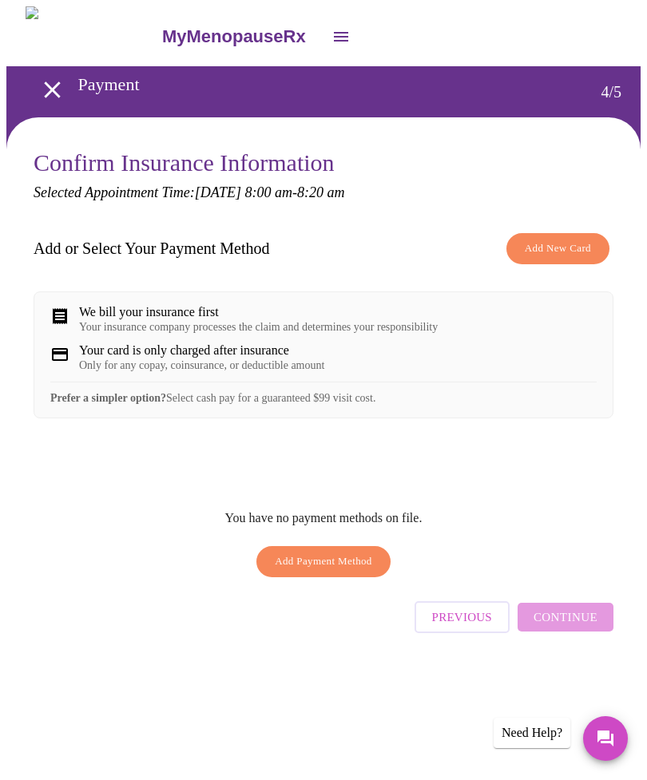
click at [581, 250] on span "Add New Card" at bounding box center [557, 248] width 66 height 18
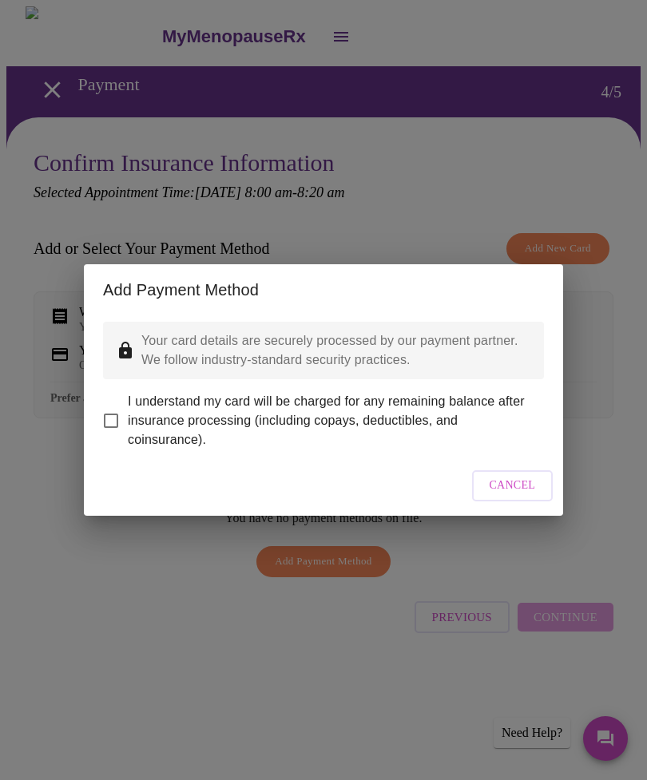
click at [117, 416] on input "I understand my card will be charged for any remaining balance after insurance …" at bounding box center [111, 421] width 34 height 34
checkbox input "true"
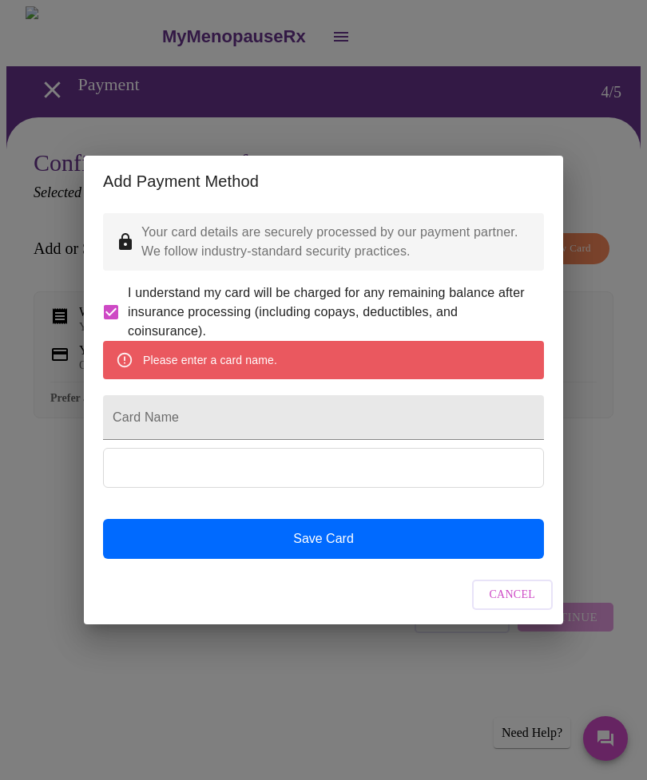
click at [513, 605] on span "Cancel" at bounding box center [512, 595] width 46 height 20
